Goal: Task Accomplishment & Management: Manage account settings

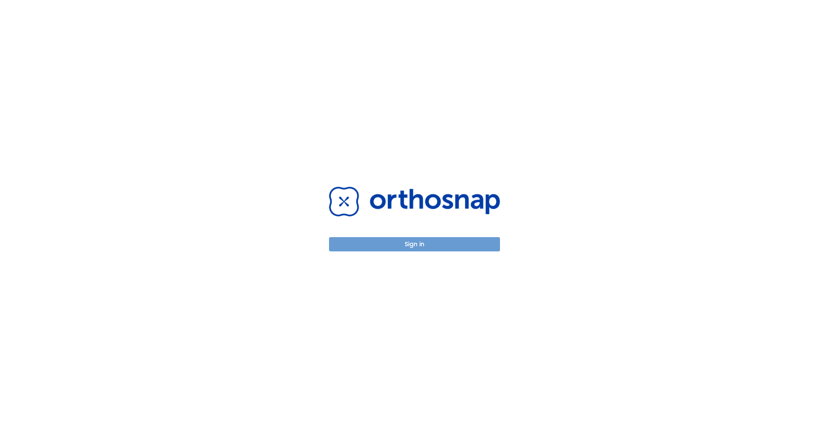
click at [413, 245] on button "Sign in" at bounding box center [414, 244] width 171 height 14
